Goal: Navigation & Orientation: Understand site structure

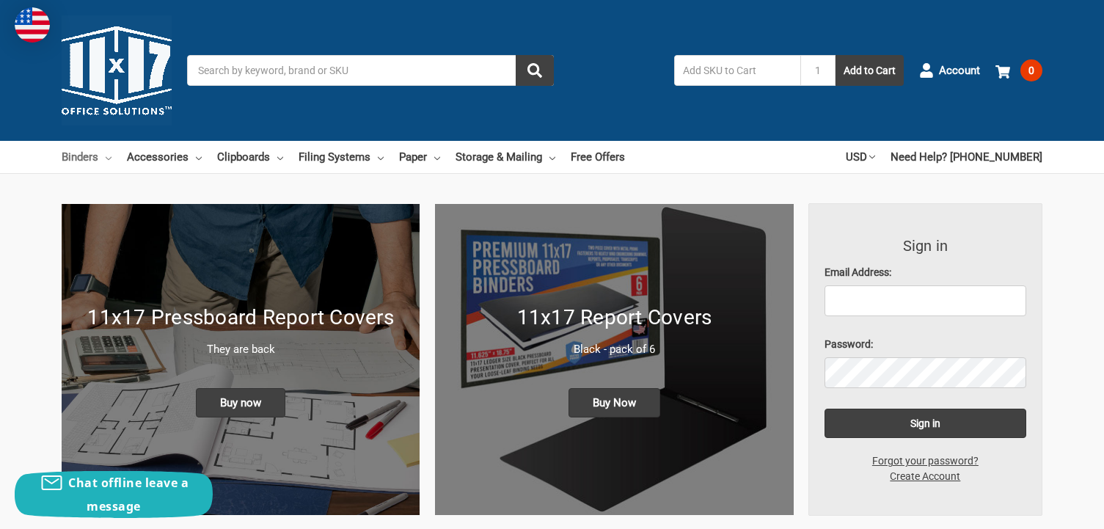
click at [109, 158] on icon at bounding box center [109, 158] width 6 height 6
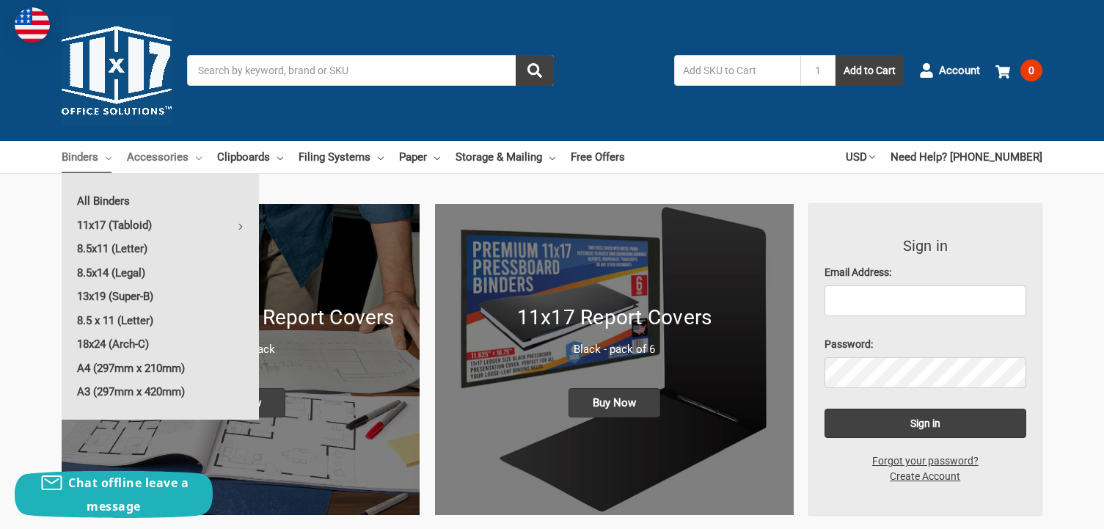
click at [188, 156] on link "Accessories" at bounding box center [164, 157] width 75 height 32
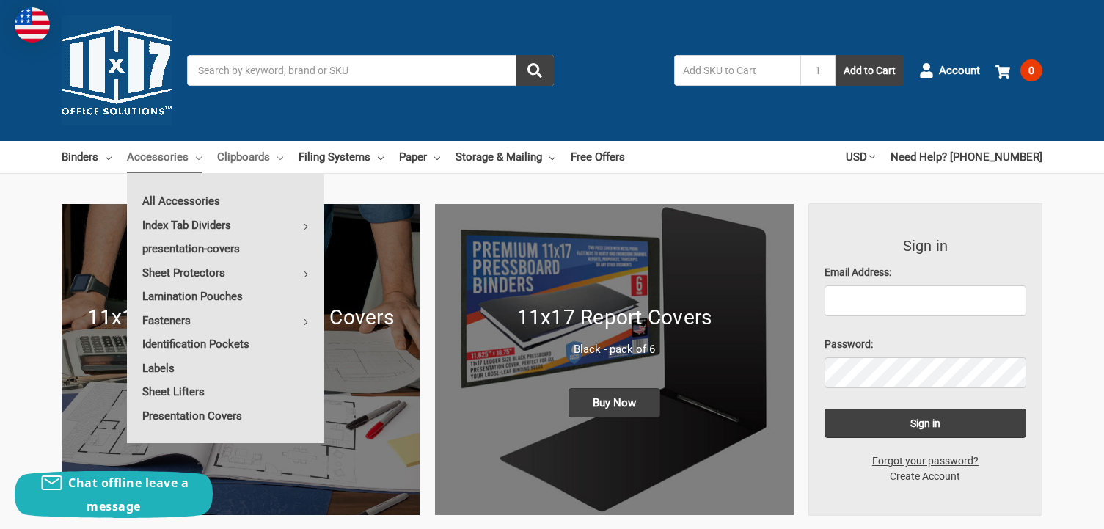
click at [271, 165] on link "Clipboards" at bounding box center [250, 157] width 66 height 32
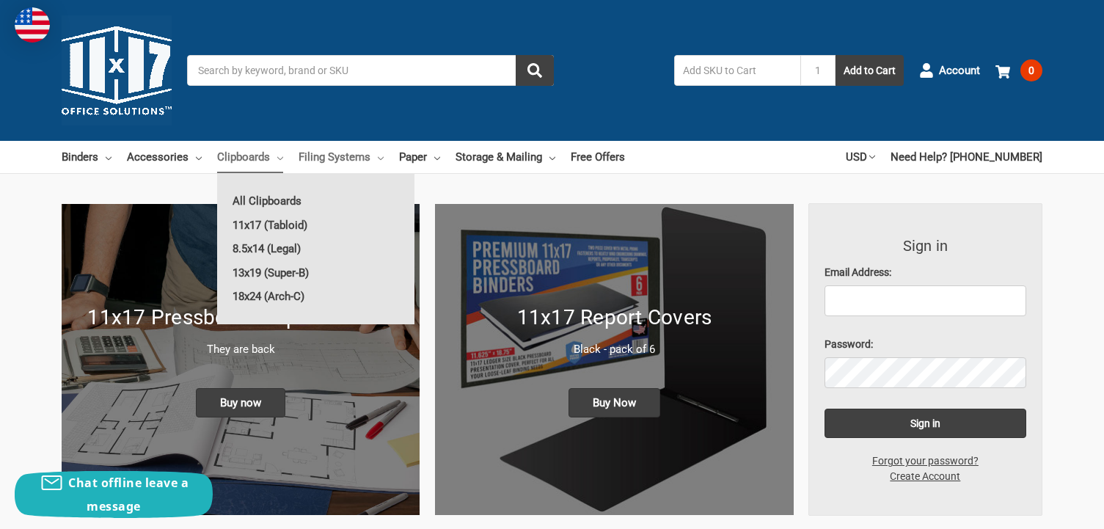
click at [374, 162] on link "Filing Systems" at bounding box center [340, 157] width 85 height 32
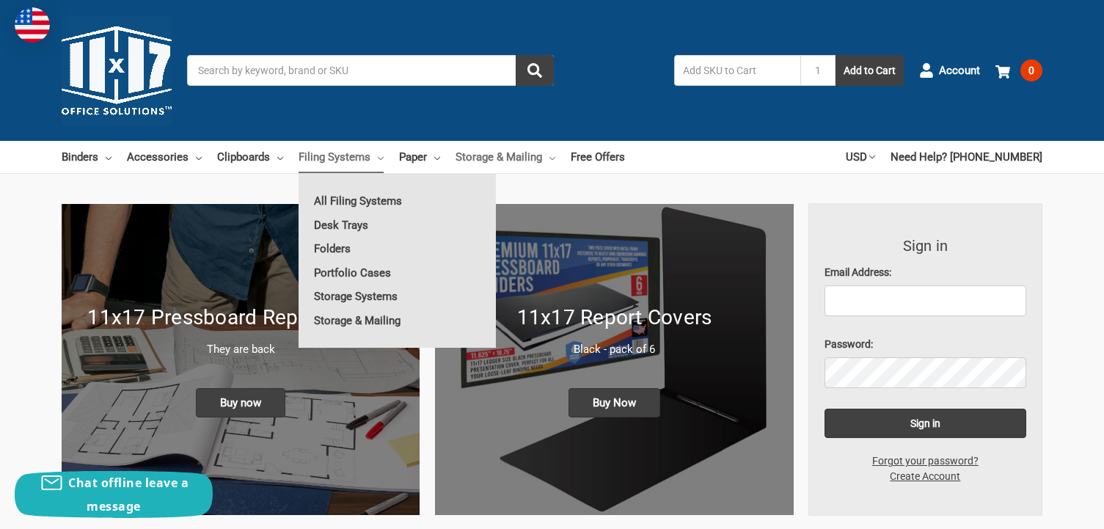
click at [455, 162] on link "Storage & Mailing" at bounding box center [505, 157] width 100 height 32
